Goal: Obtain resource: Download file/media

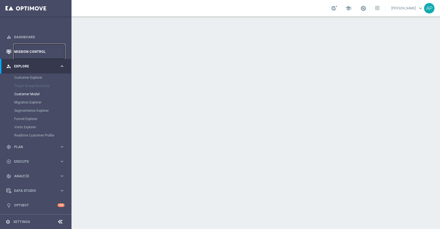
click at [30, 51] on link "Mission Control" at bounding box center [39, 51] width 51 height 15
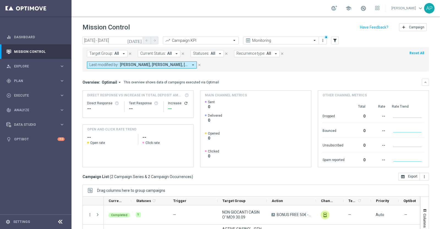
click at [139, 39] on icon "today" at bounding box center [134, 40] width 15 height 5
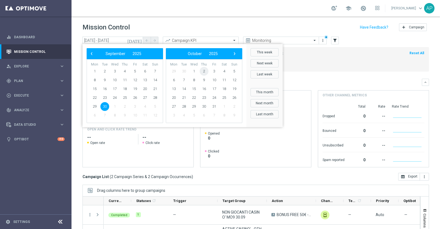
click at [206, 69] on span "2" at bounding box center [204, 71] width 9 height 9
click at [125, 69] on span "2" at bounding box center [125, 71] width 9 height 9
type input "02 Oct 2025 - 02 Oct 2025"
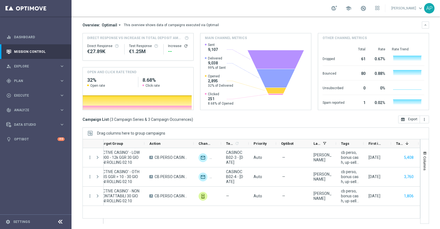
scroll to position [0, 153]
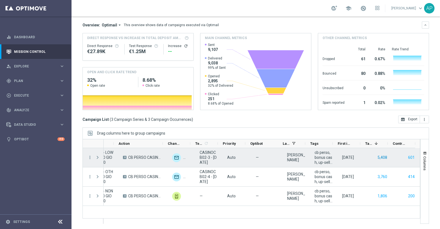
click at [378, 156] on button "5,408" at bounding box center [382, 157] width 11 height 7
click at [408, 155] on button "601" at bounding box center [412, 157] width 8 height 7
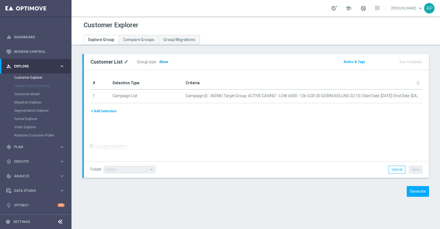
click at [162, 61] on span "Show" at bounding box center [163, 62] width 9 height 4
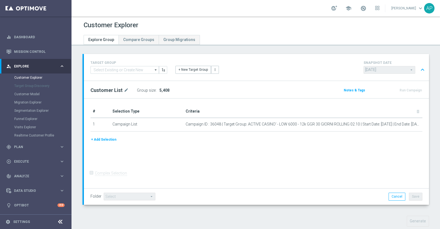
scroll to position [137, 0]
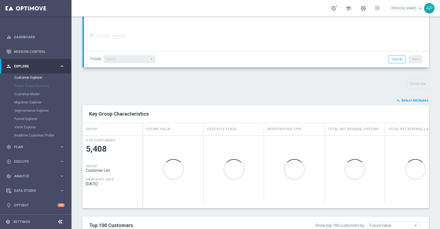
click at [409, 99] on span "Select Attributes" at bounding box center [415, 101] width 27 height 4
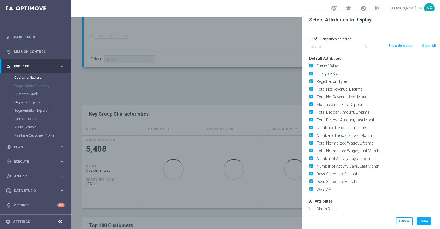
drag, startPoint x: 424, startPoint y: 44, endPoint x: 391, endPoint y: 46, distance: 33.6
click at [425, 44] on button "Clear All" at bounding box center [429, 46] width 15 height 6
checkbox input "false"
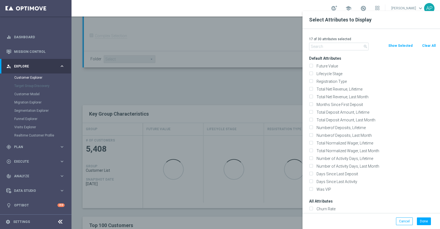
checkbox input "false"
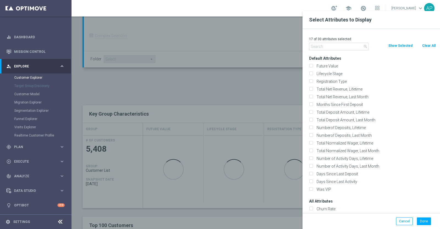
checkbox input "false"
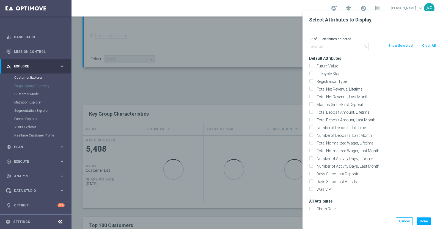
checkbox input "false"
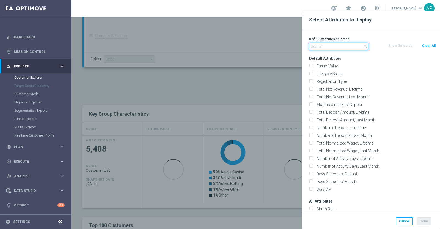
click at [348, 45] on input "text" at bounding box center [338, 47] width 59 height 8
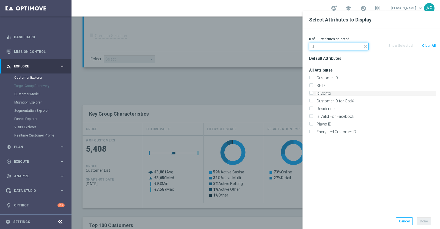
type input "id"
click at [322, 91] on label "Id Conto" at bounding box center [375, 93] width 121 height 5
click at [313, 92] on input "Id Conto" at bounding box center [311, 94] width 4 height 4
checkbox input "true"
click at [424, 219] on button "Done" at bounding box center [424, 221] width 14 height 8
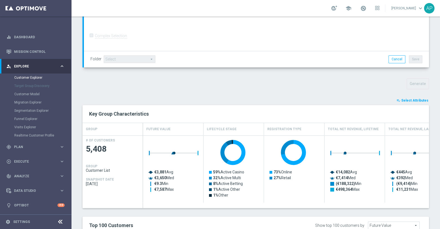
type input "Search"
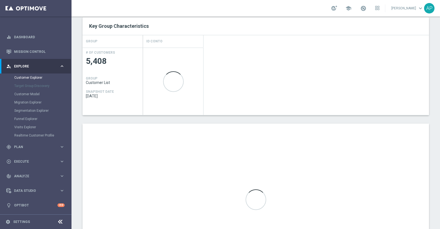
scroll to position [285, 0]
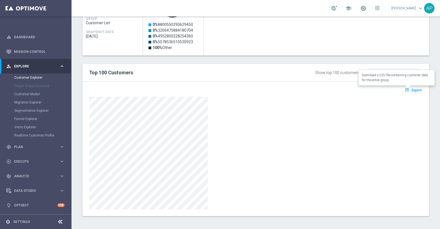
click at [412, 90] on span "Export" at bounding box center [417, 90] width 10 height 4
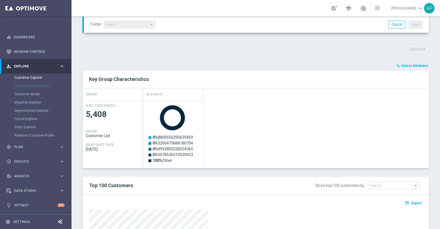
scroll to position [34, 0]
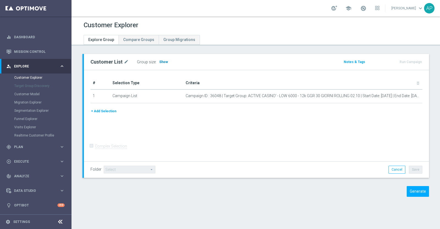
click at [163, 62] on span "Show" at bounding box center [163, 62] width 9 height 4
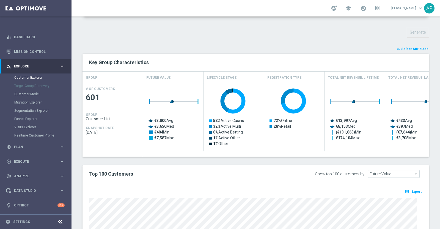
scroll to position [118, 0]
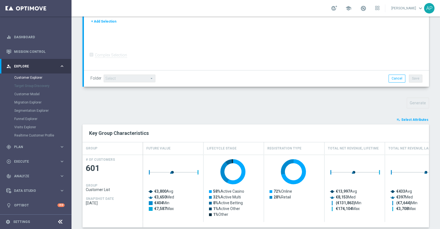
click at [410, 118] on span "Select Attributes" at bounding box center [415, 120] width 27 height 4
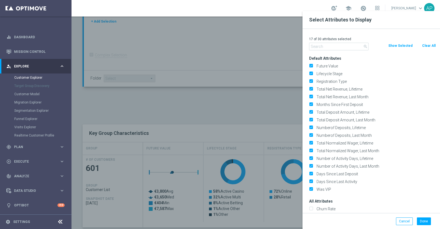
click at [427, 45] on button "Clear All" at bounding box center [429, 46] width 15 height 6
checkbox input "false"
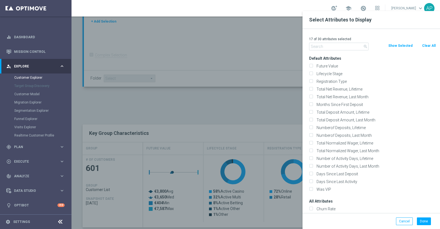
checkbox input "false"
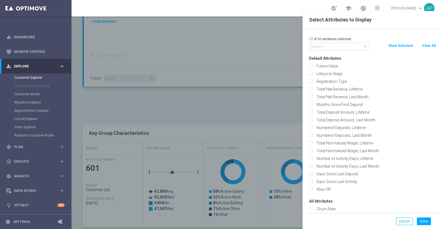
checkbox input "false"
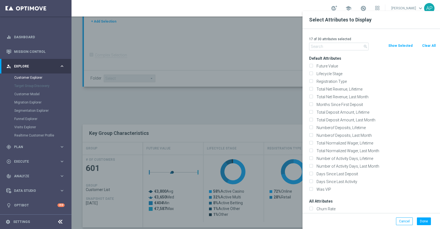
checkbox input "false"
click at [335, 48] on input "text" at bounding box center [338, 47] width 59 height 8
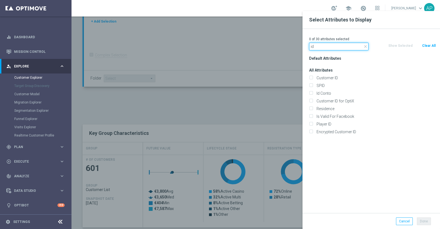
type input "id"
drag, startPoint x: 324, startPoint y: 90, endPoint x: 366, endPoint y: 110, distance: 46.7
click at [324, 90] on div "Id Conto" at bounding box center [372, 93] width 135 height 8
click at [324, 93] on label "Id Conto" at bounding box center [375, 93] width 121 height 5
click at [313, 93] on input "Id Conto" at bounding box center [311, 94] width 4 height 4
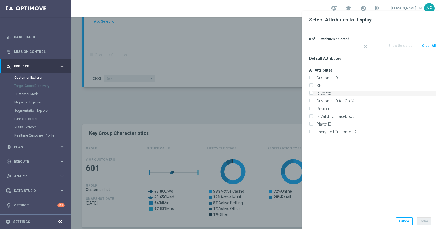
checkbox input "true"
click at [421, 221] on button "Done" at bounding box center [424, 221] width 14 height 8
type input "Search"
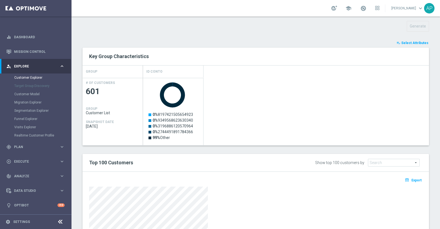
scroll to position [285, 0]
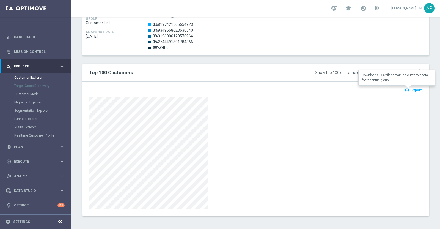
click at [414, 89] on span "Export" at bounding box center [417, 90] width 10 height 4
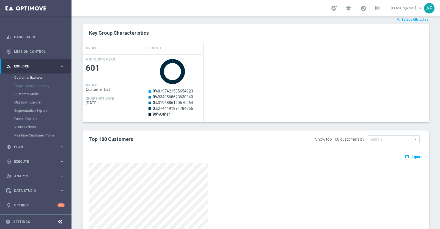
scroll to position [275, 0]
